Goal: Transaction & Acquisition: Register for event/course

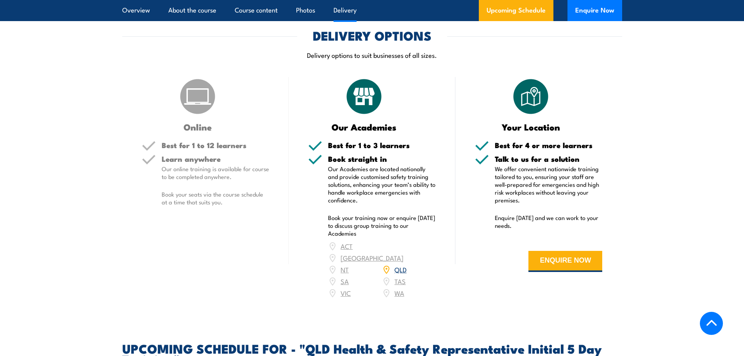
scroll to position [1055, 0]
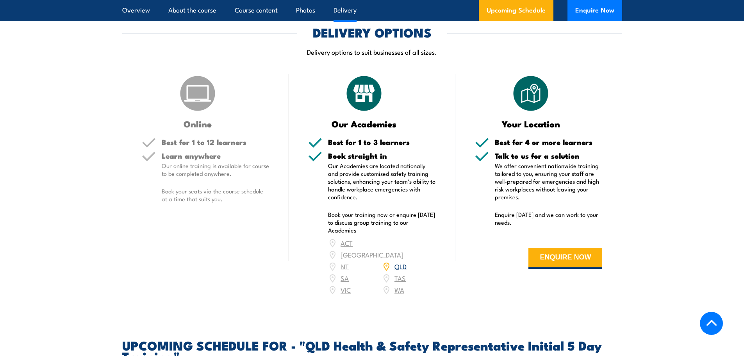
click at [403, 264] on link "QLD" at bounding box center [401, 265] width 12 height 9
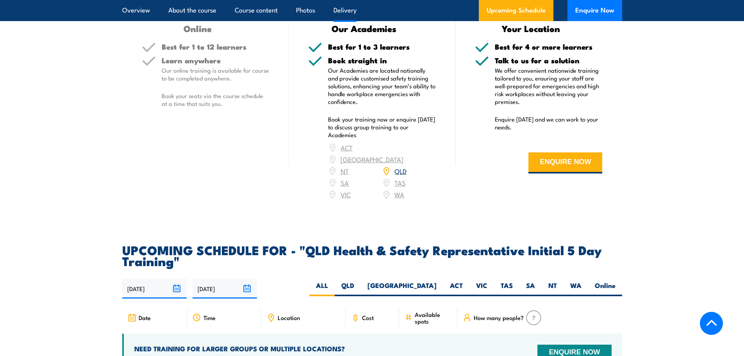
scroll to position [1172, 0]
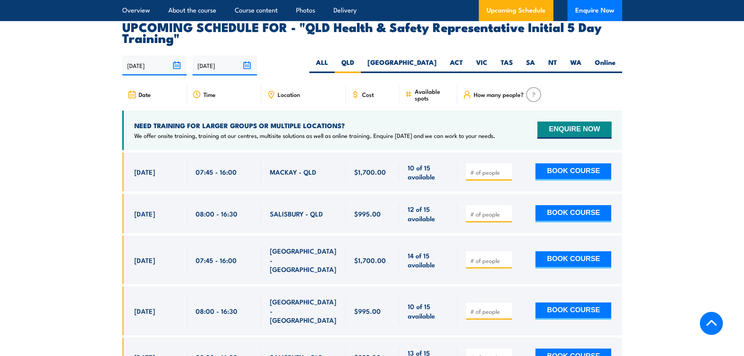
scroll to position [1392, 0]
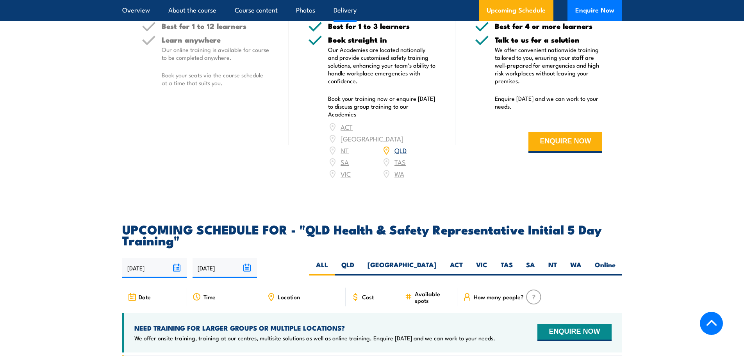
scroll to position [1172, 0]
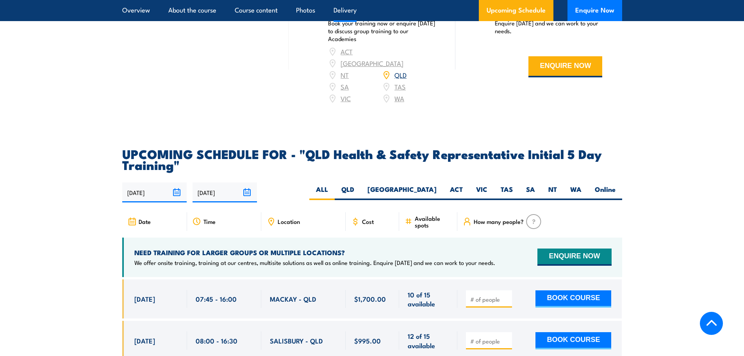
scroll to position [1250, 0]
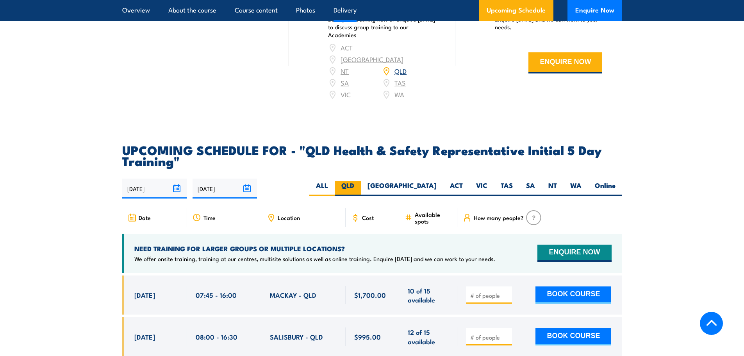
click at [361, 184] on label "QLD" at bounding box center [348, 188] width 26 height 15
click at [359, 184] on input "QLD" at bounding box center [356, 183] width 5 height 5
radio input "true"
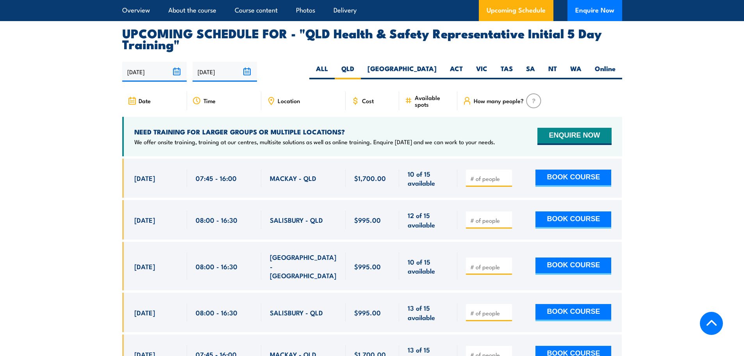
scroll to position [1392, 0]
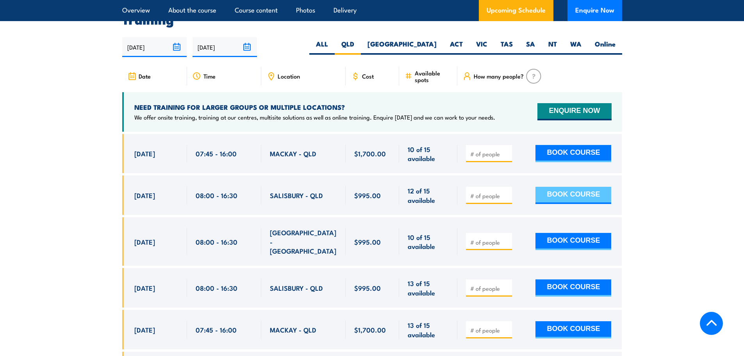
click at [554, 191] on button "BOOK COURSE" at bounding box center [574, 195] width 76 height 17
click at [492, 192] on input "number" at bounding box center [489, 196] width 39 height 8
type input "1"
click at [506, 192] on input "1" at bounding box center [489, 196] width 39 height 8
click at [571, 189] on button "BOOK COURSE" at bounding box center [574, 195] width 76 height 17
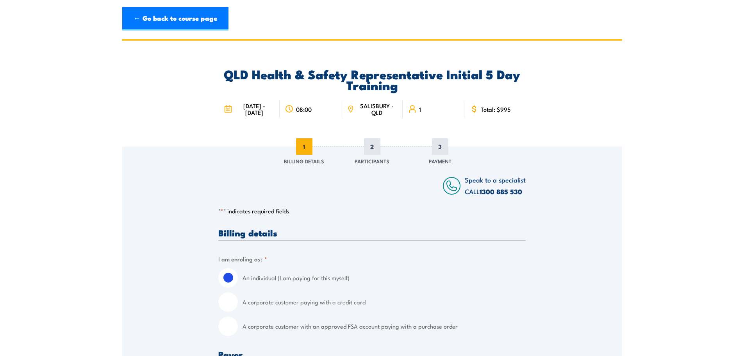
drag, startPoint x: 136, startPoint y: 0, endPoint x: 88, endPoint y: 31, distance: 58.0
click at [88, 32] on header "← Go back to course page" at bounding box center [372, 19] width 744 height 38
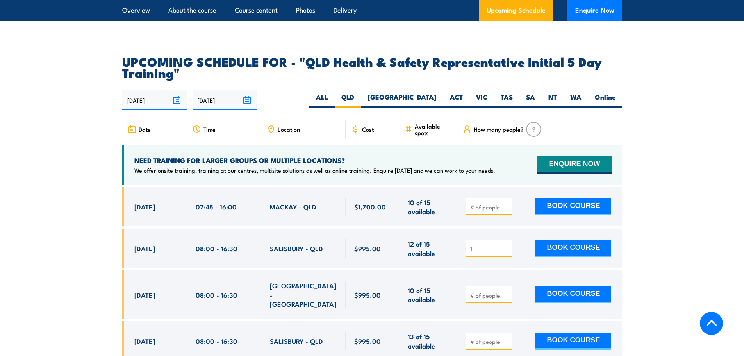
scroll to position [1353, 0]
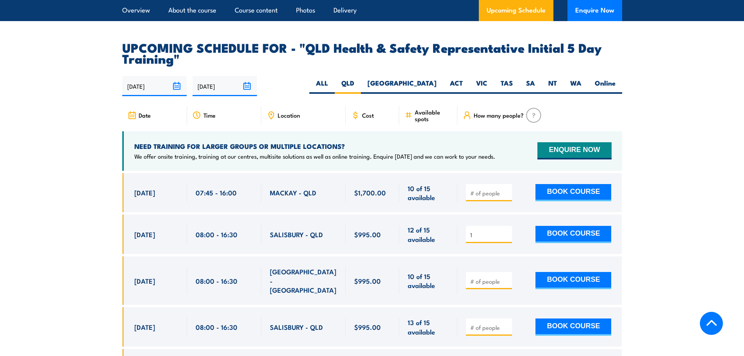
drag, startPoint x: 305, startPoint y: 0, endPoint x: 46, endPoint y: 77, distance: 269.4
drag, startPoint x: 276, startPoint y: 0, endPoint x: 653, endPoint y: 43, distance: 379.1
drag, startPoint x: 424, startPoint y: 0, endPoint x: 86, endPoint y: 142, distance: 366.5
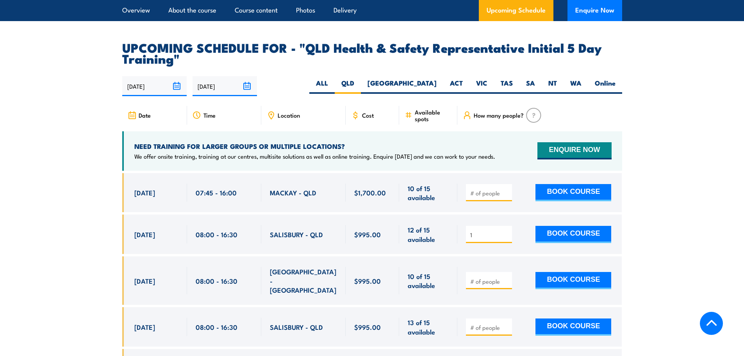
drag, startPoint x: 531, startPoint y: 0, endPoint x: 657, endPoint y: 45, distance: 134.0
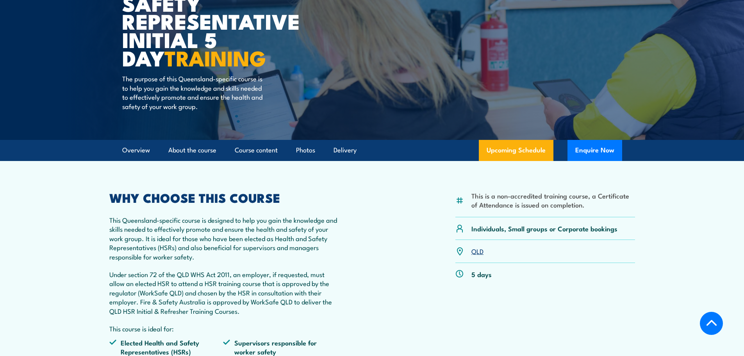
scroll to position [80, 0]
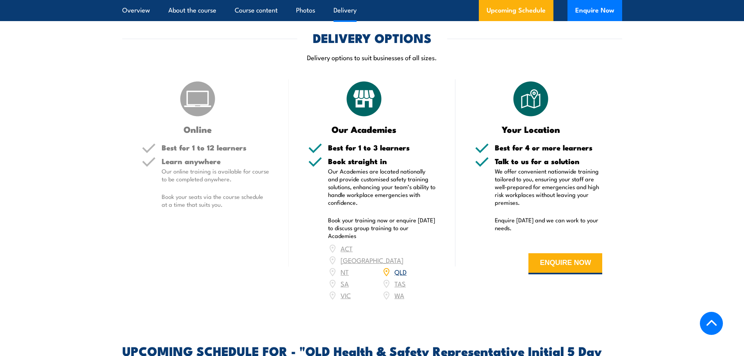
scroll to position [938, 0]
